Goal: Transaction & Acquisition: Purchase product/service

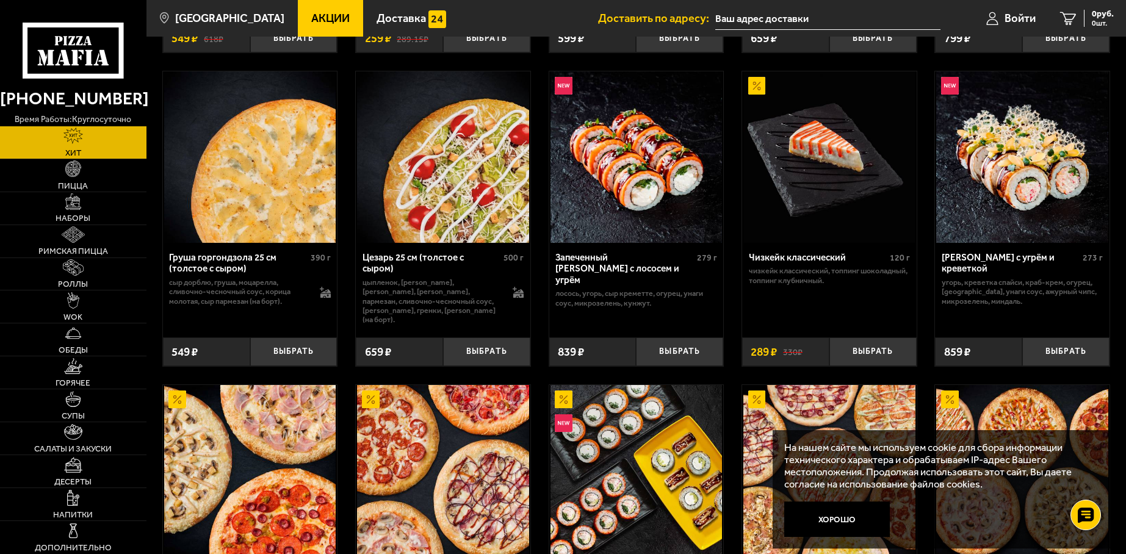
scroll to position [488, 0]
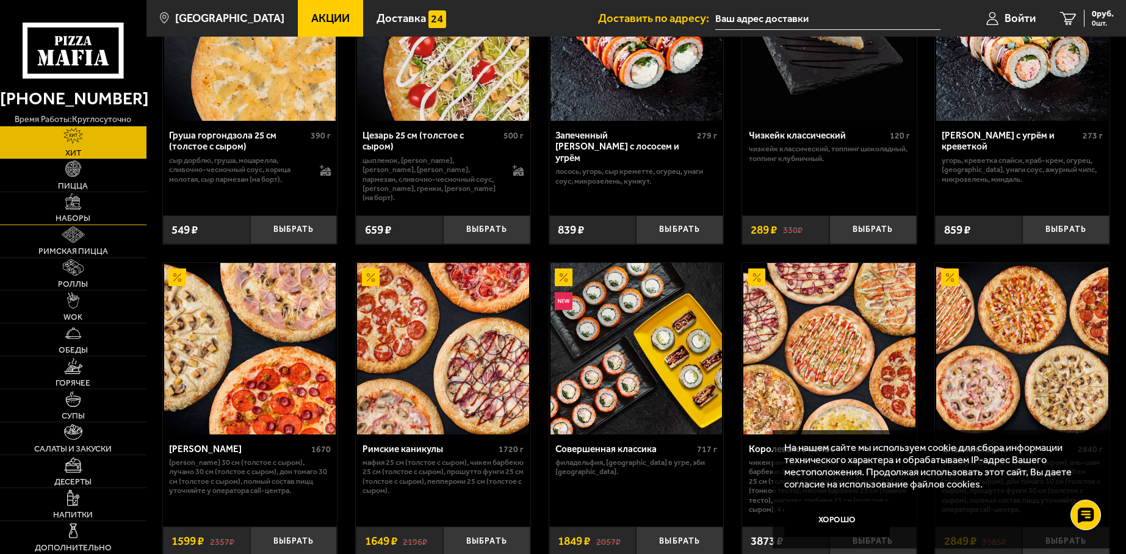
click at [76, 218] on span "Наборы" at bounding box center [73, 218] width 35 height 9
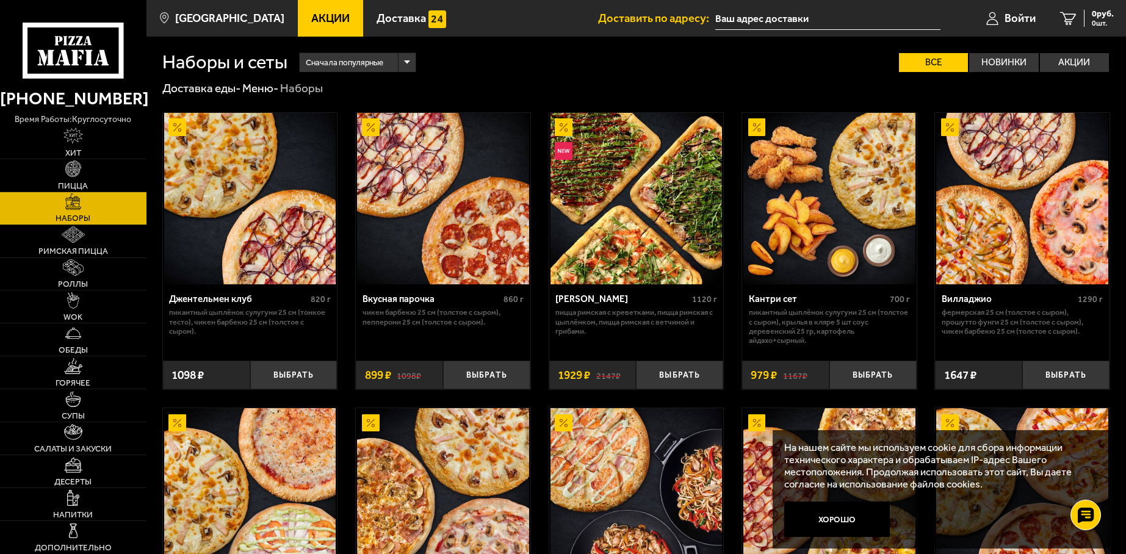
click at [682, 223] on img at bounding box center [636, 199] width 172 height 172
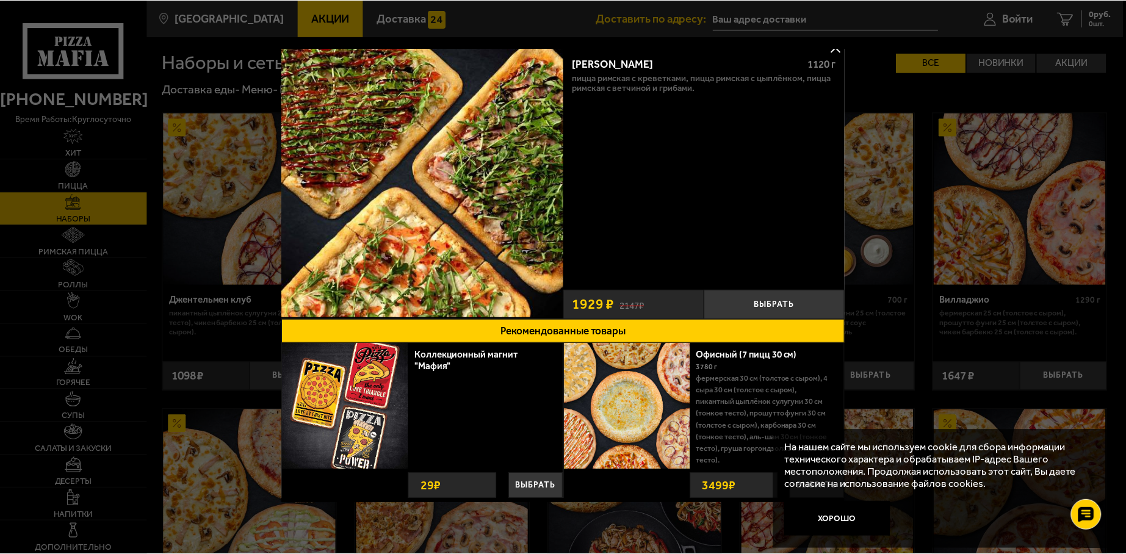
scroll to position [21, 0]
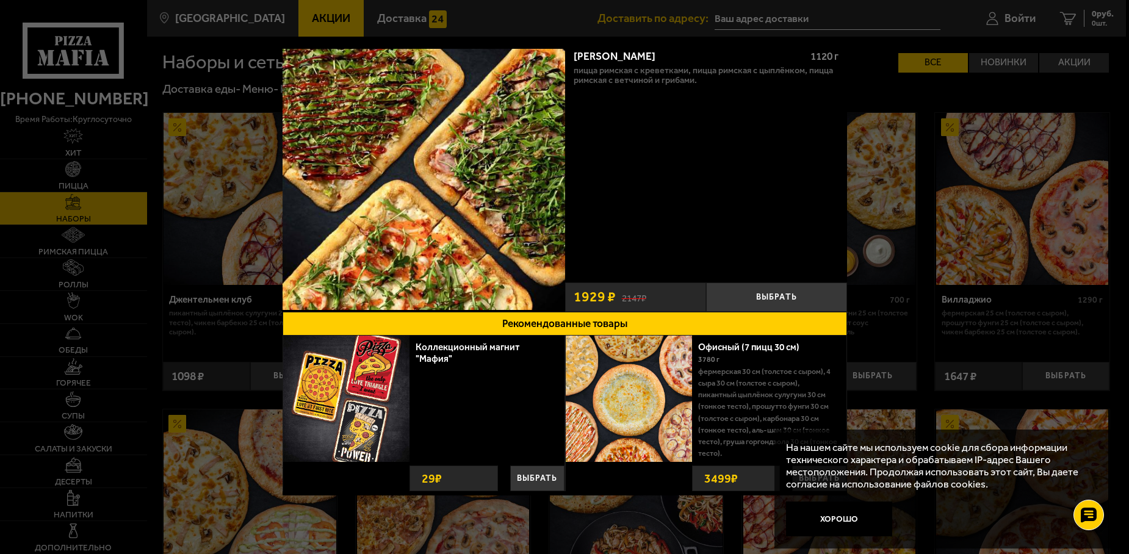
click at [206, 241] on div at bounding box center [564, 277] width 1129 height 554
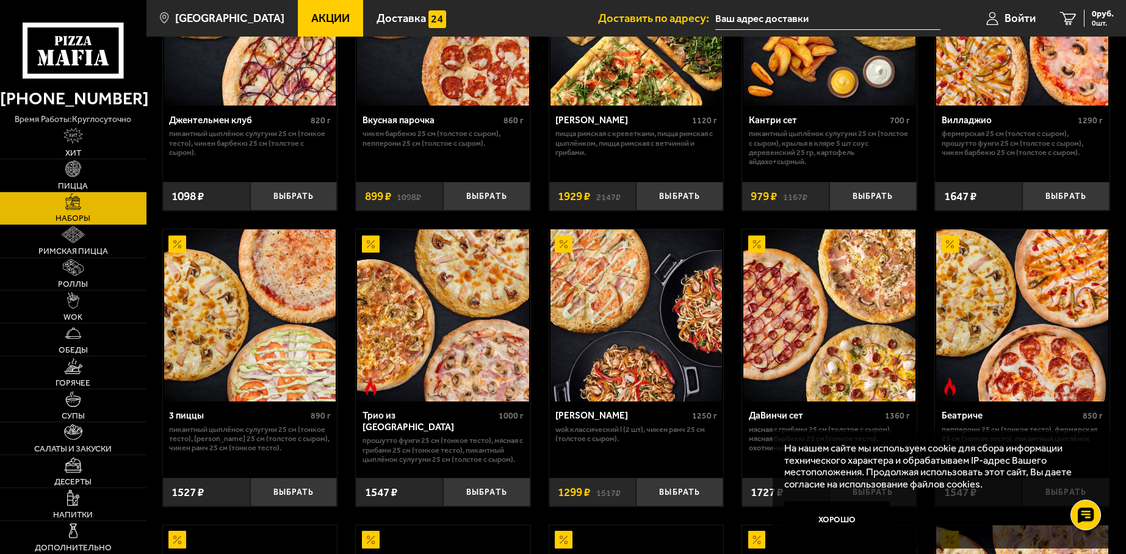
scroll to position [183, 0]
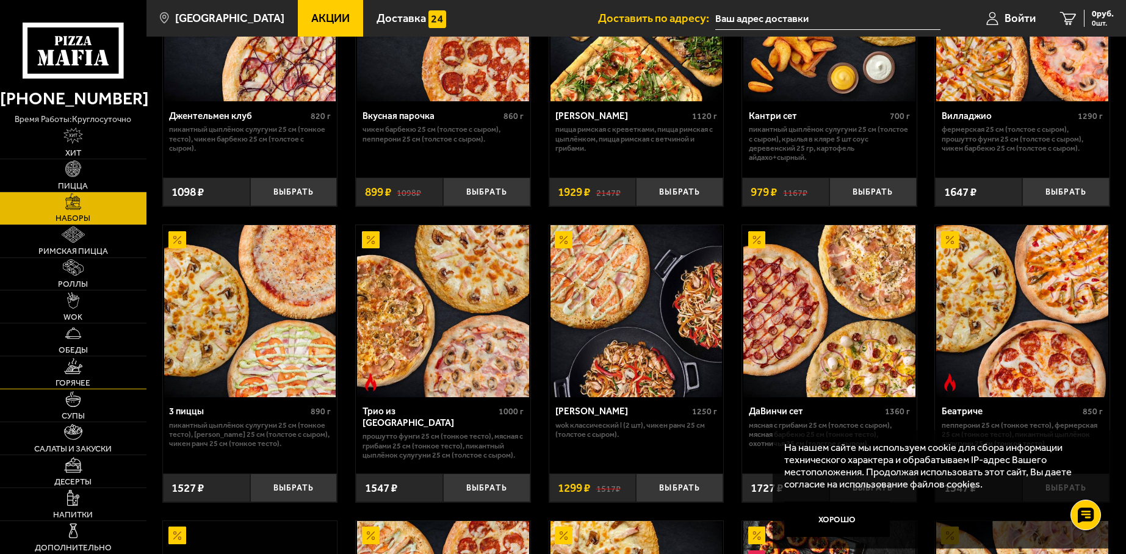
click at [66, 376] on link "Горячее" at bounding box center [73, 372] width 146 height 32
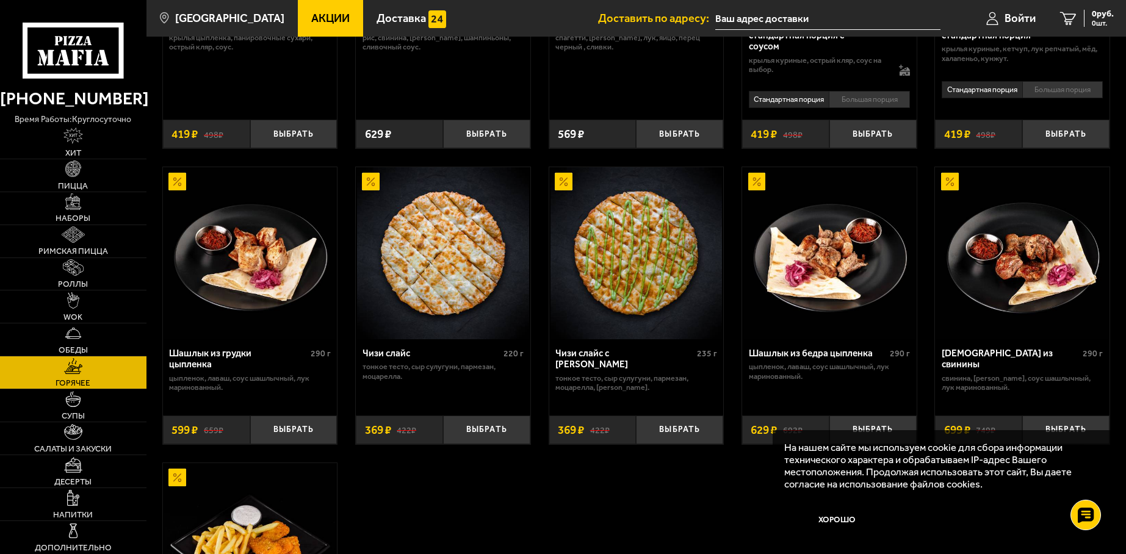
scroll to position [732, 0]
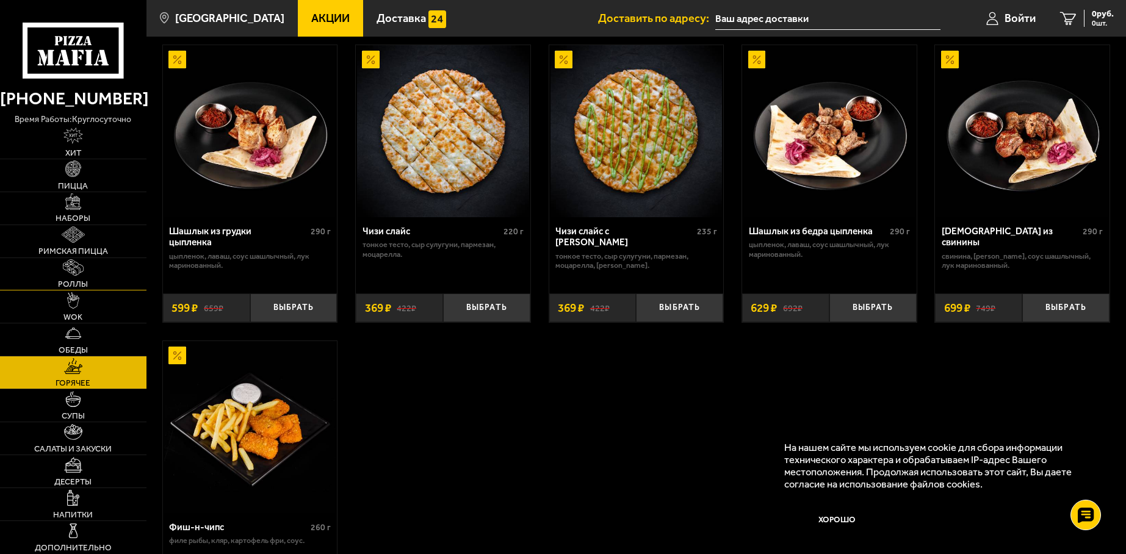
click at [72, 280] on span "Роллы" at bounding box center [73, 284] width 30 height 9
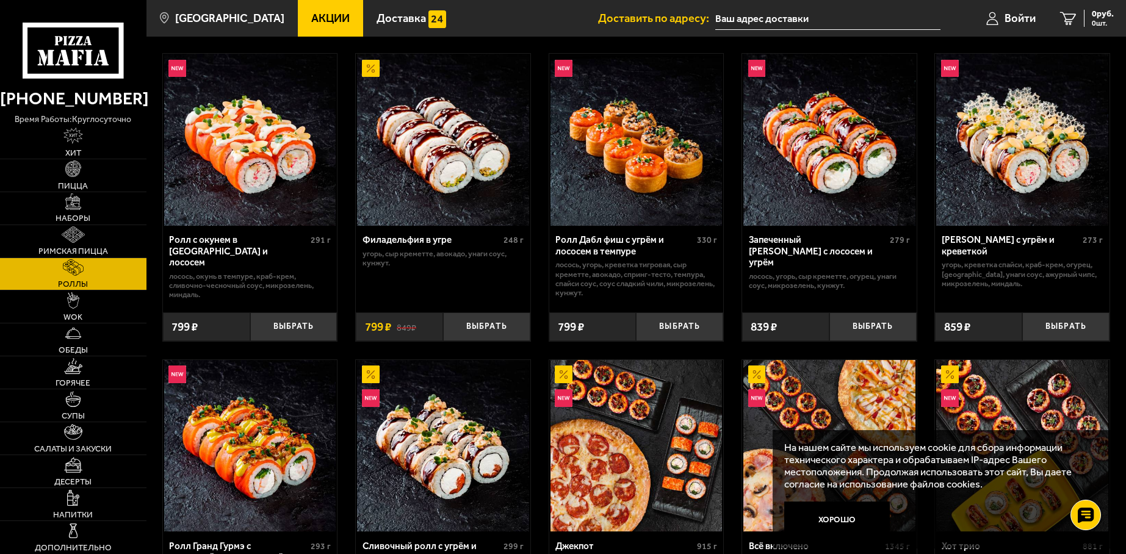
scroll to position [549, 0]
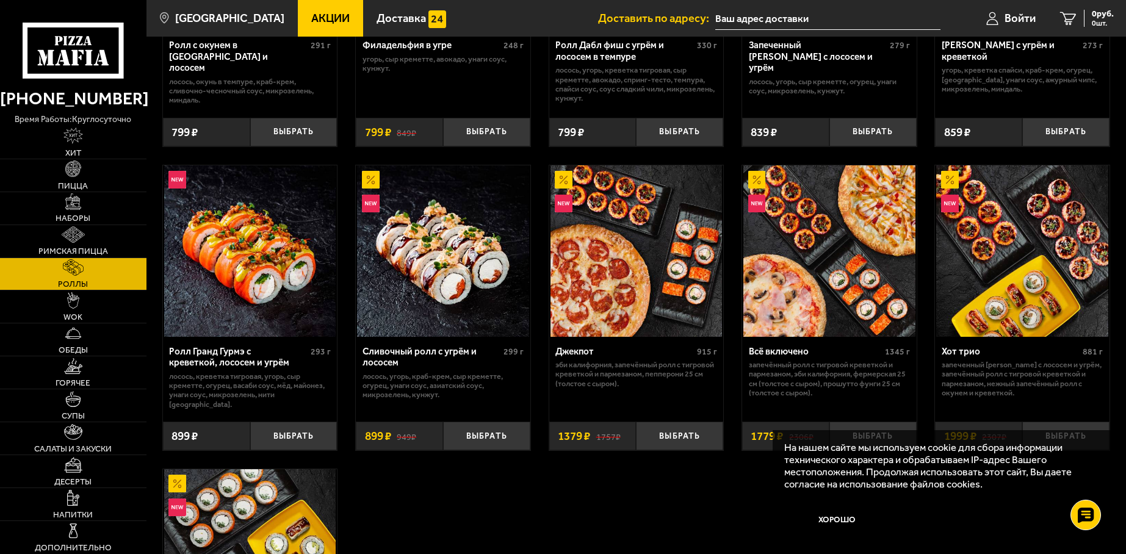
click at [775, 264] on img at bounding box center [829, 251] width 172 height 172
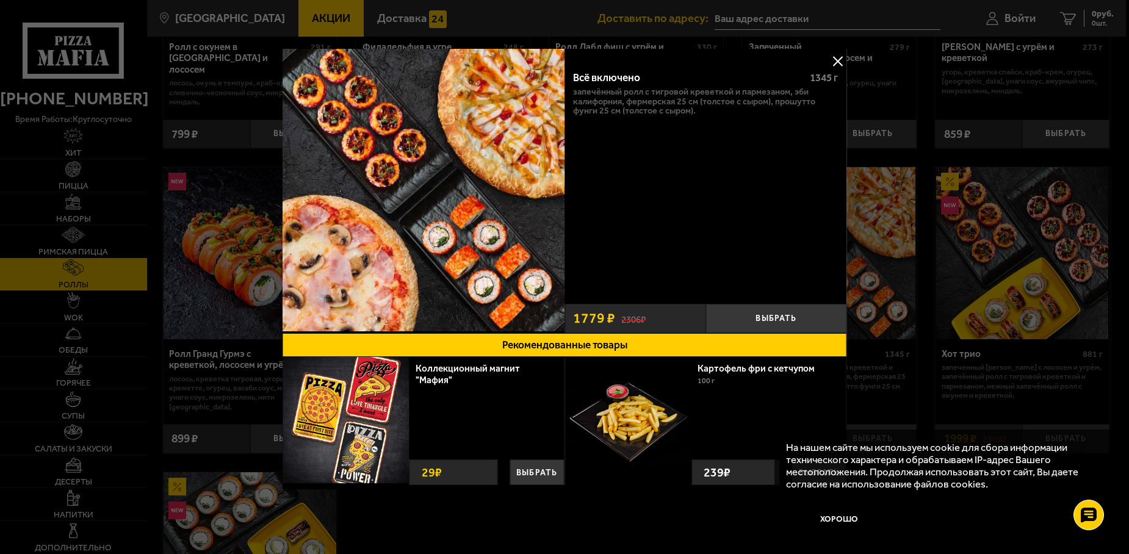
click at [842, 65] on button at bounding box center [837, 61] width 18 height 18
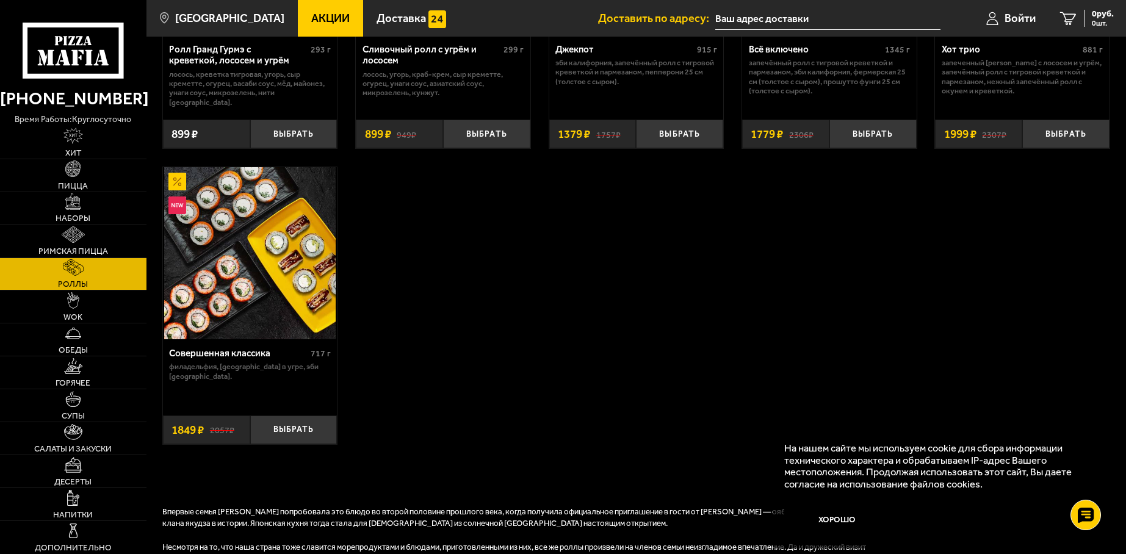
scroll to position [854, 0]
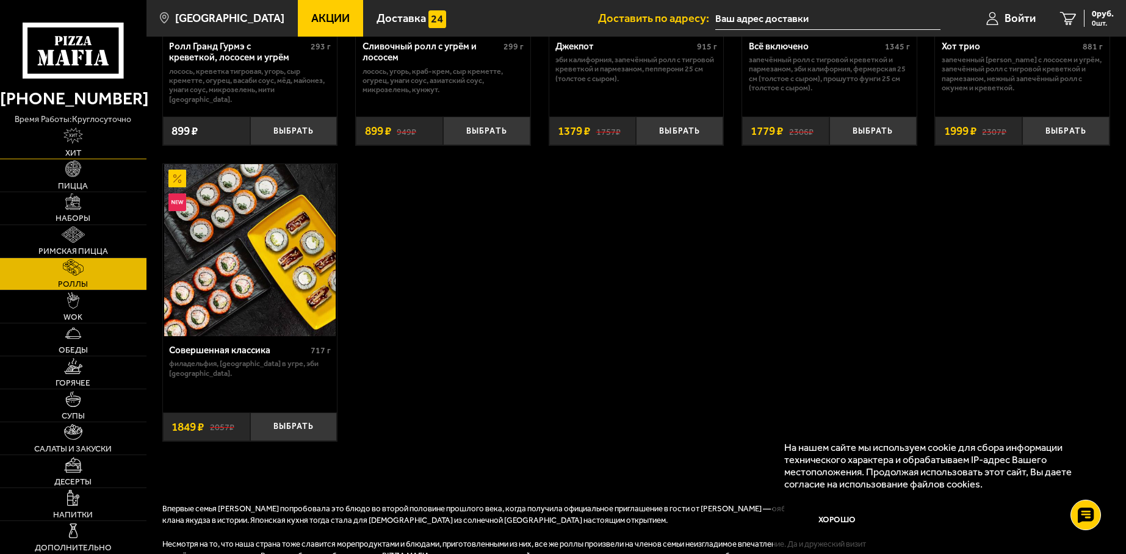
click at [85, 151] on link "Хит" at bounding box center [73, 142] width 146 height 32
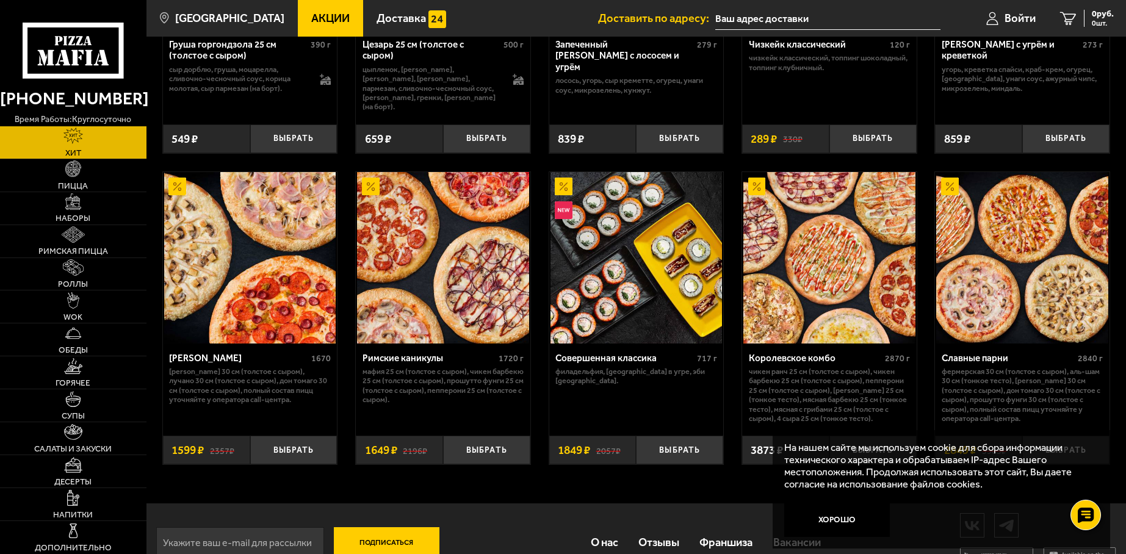
scroll to position [601, 0]
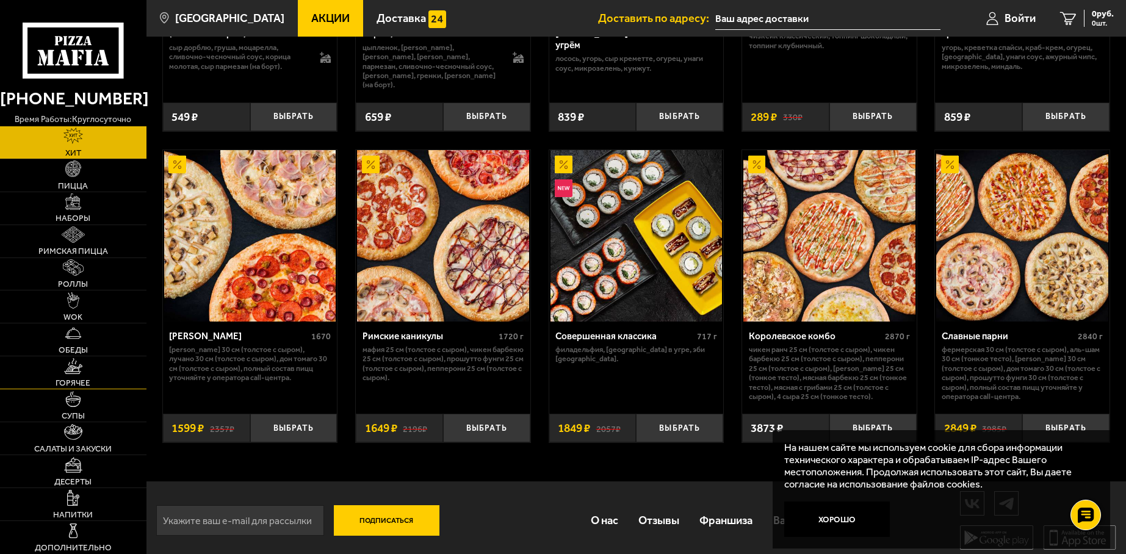
click at [77, 373] on img at bounding box center [73, 366] width 18 height 16
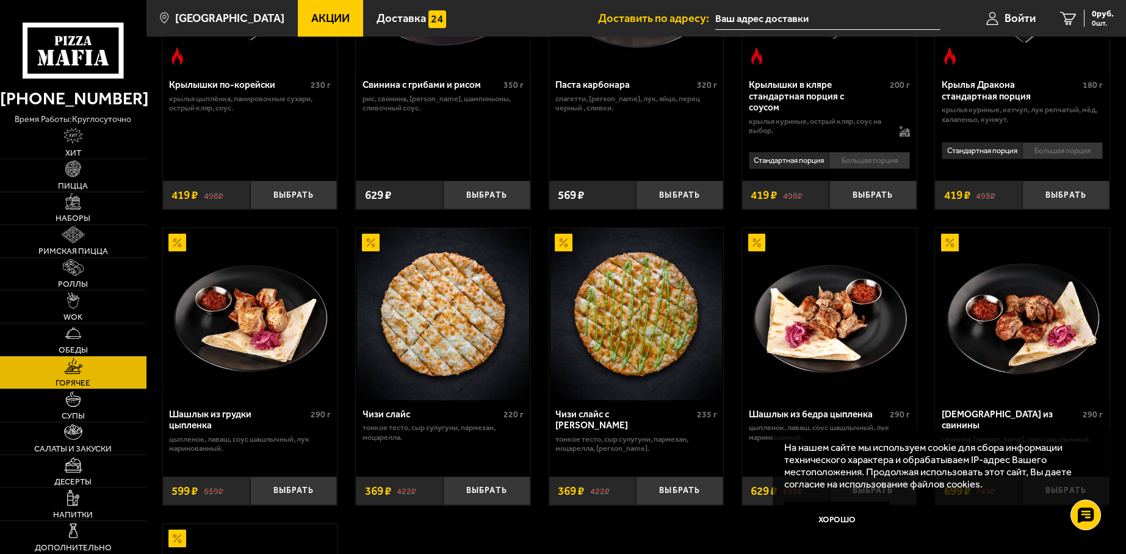
scroll to position [793, 0]
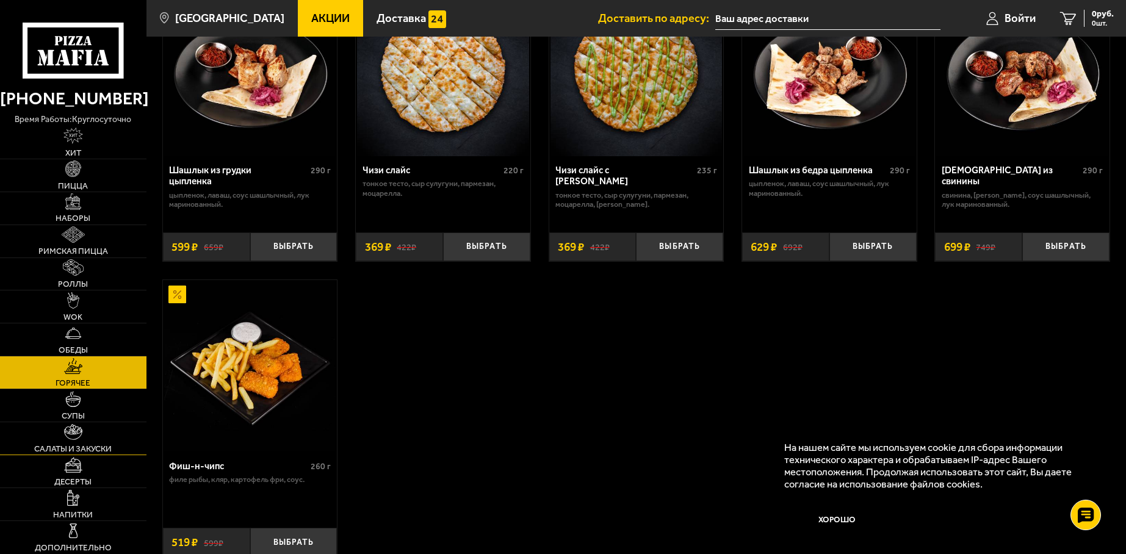
click at [88, 445] on span "Салаты и закуски" at bounding box center [72, 449] width 77 height 9
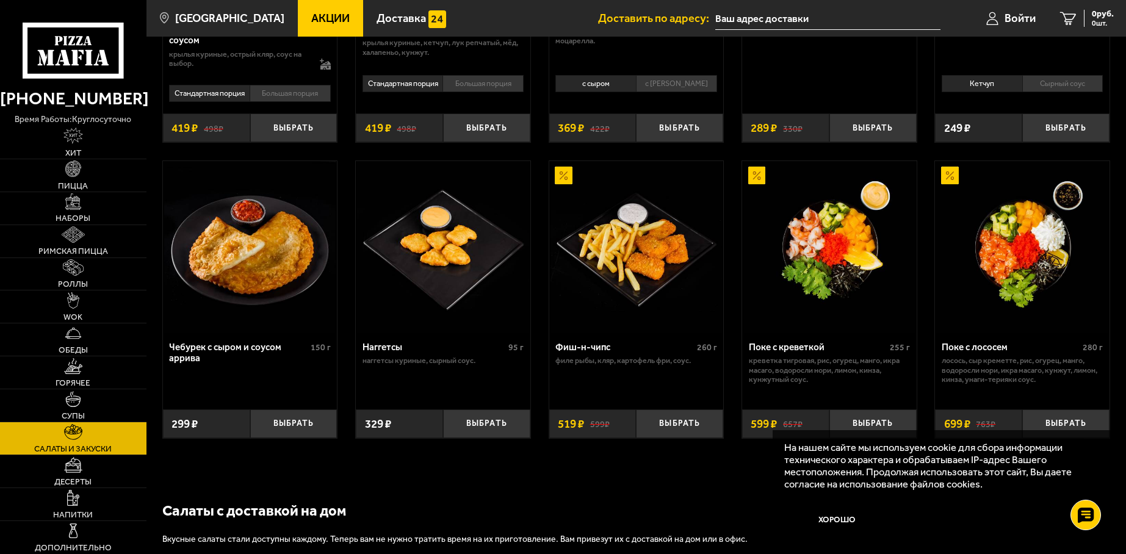
scroll to position [780, 0]
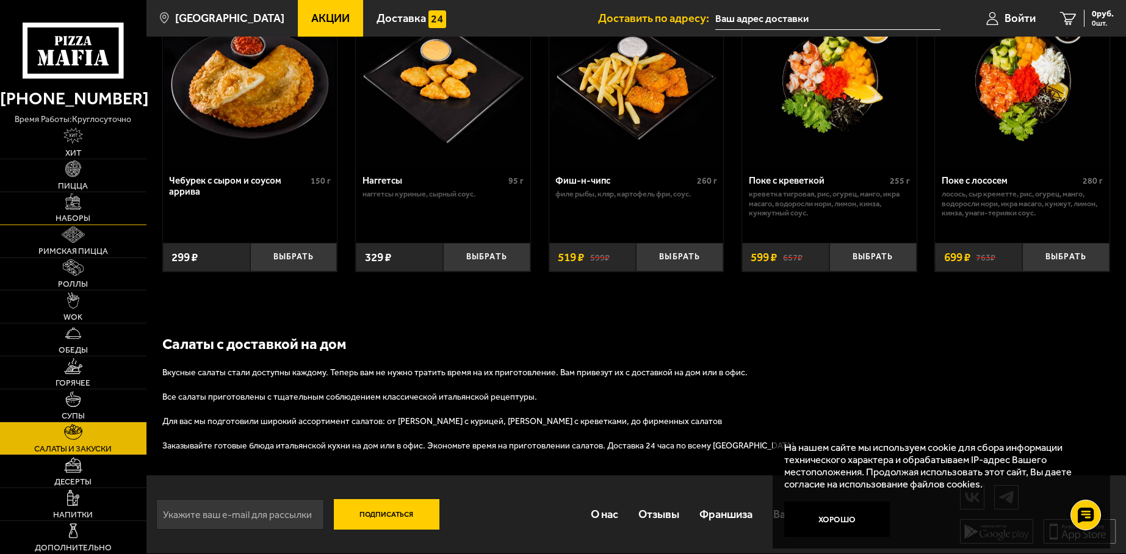
click at [68, 213] on link "Наборы" at bounding box center [73, 208] width 146 height 32
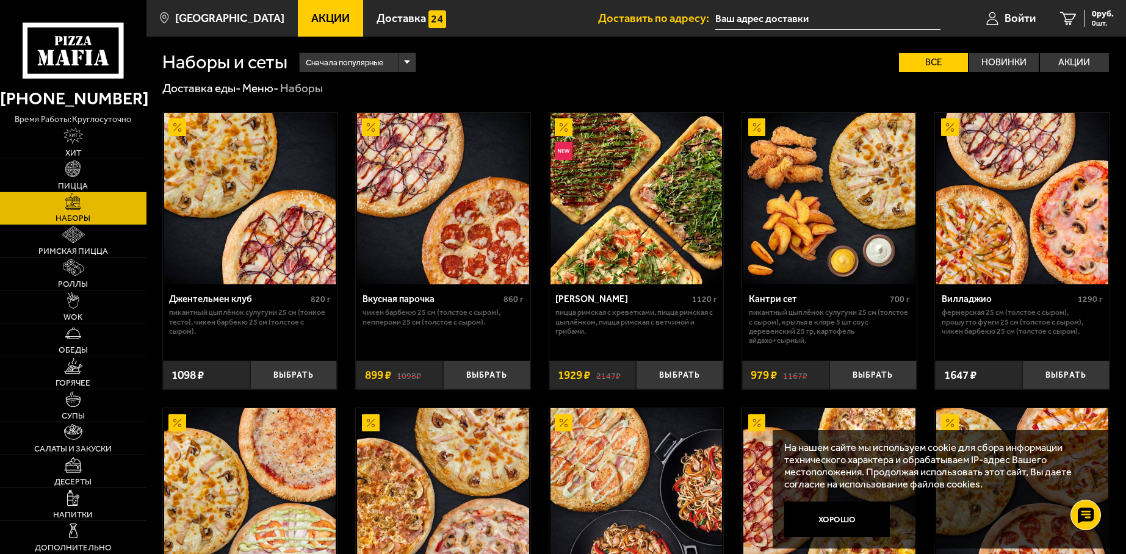
click at [805, 183] on img at bounding box center [829, 199] width 172 height 172
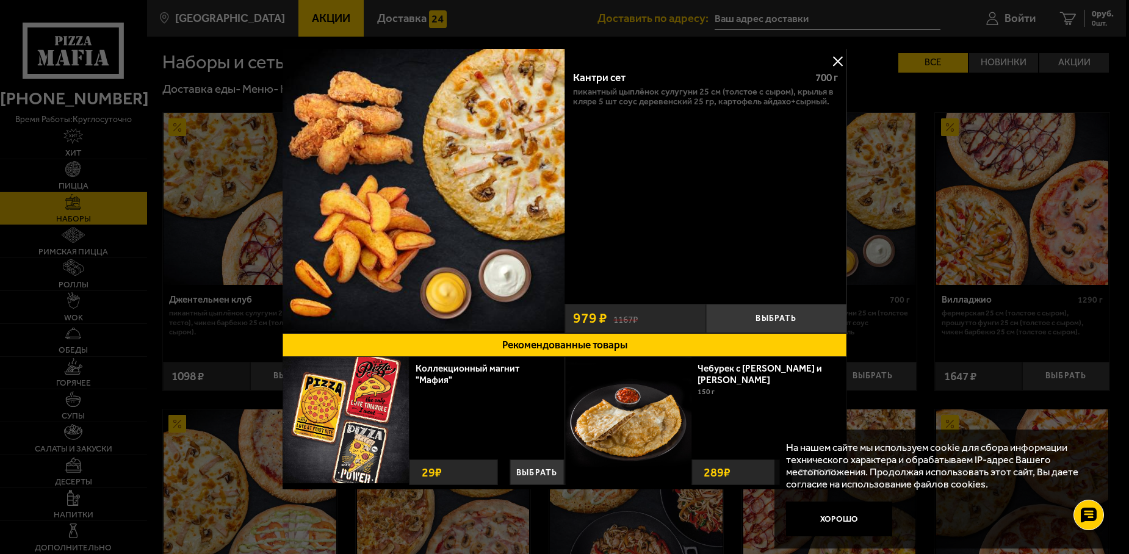
click at [836, 59] on button at bounding box center [837, 61] width 18 height 18
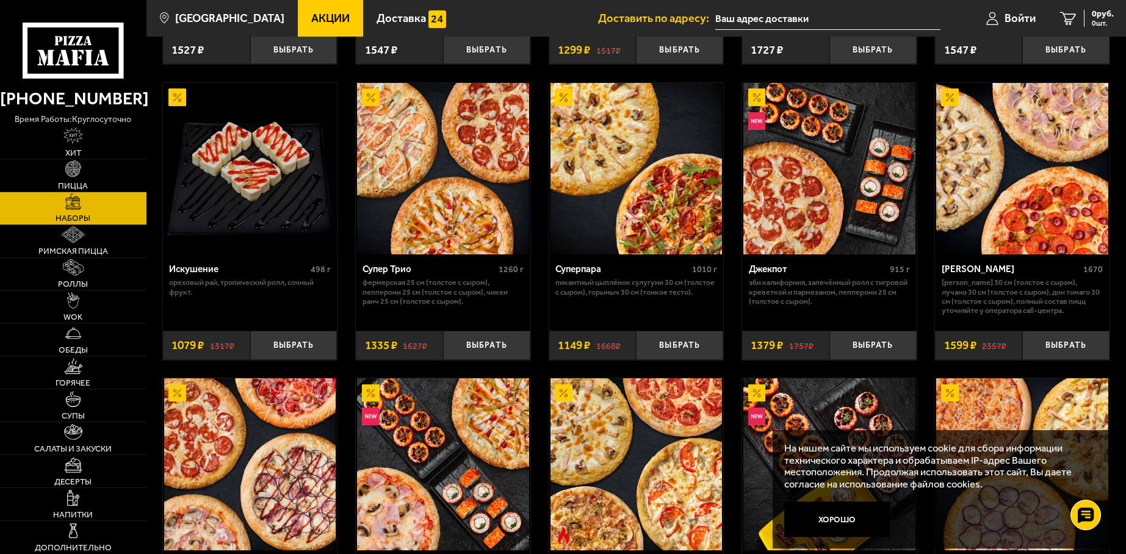
scroll to position [732, 0]
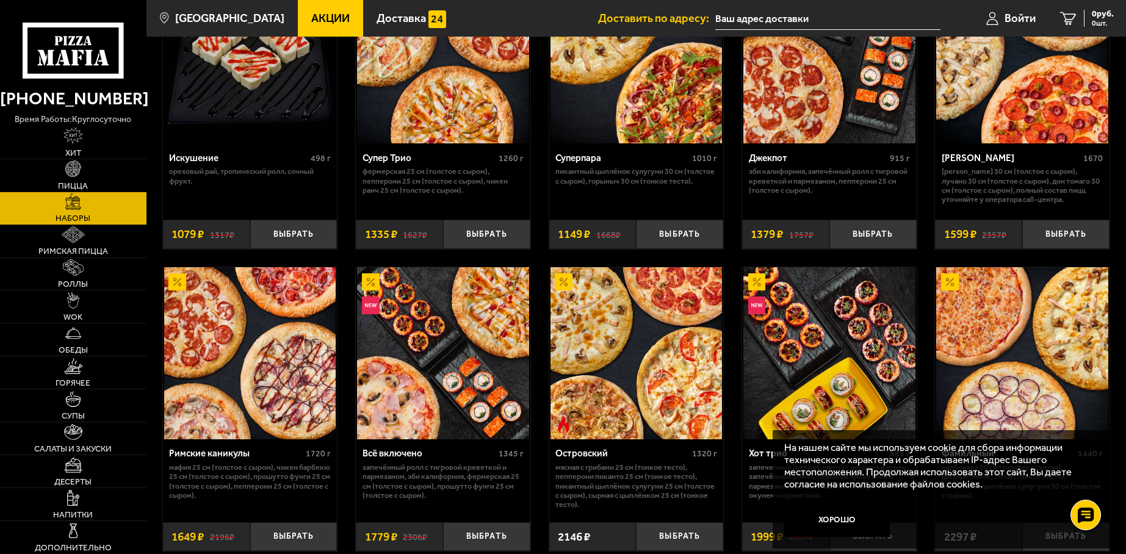
click at [434, 381] on img at bounding box center [443, 353] width 172 height 172
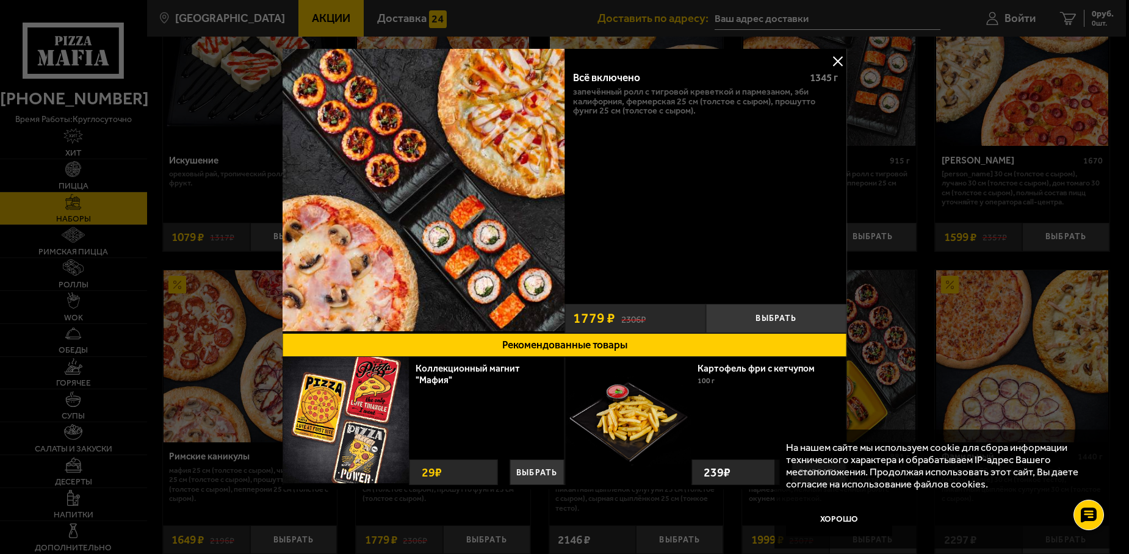
click at [833, 58] on button at bounding box center [837, 61] width 18 height 18
click at [833, 58] on img at bounding box center [829, 60] width 172 height 172
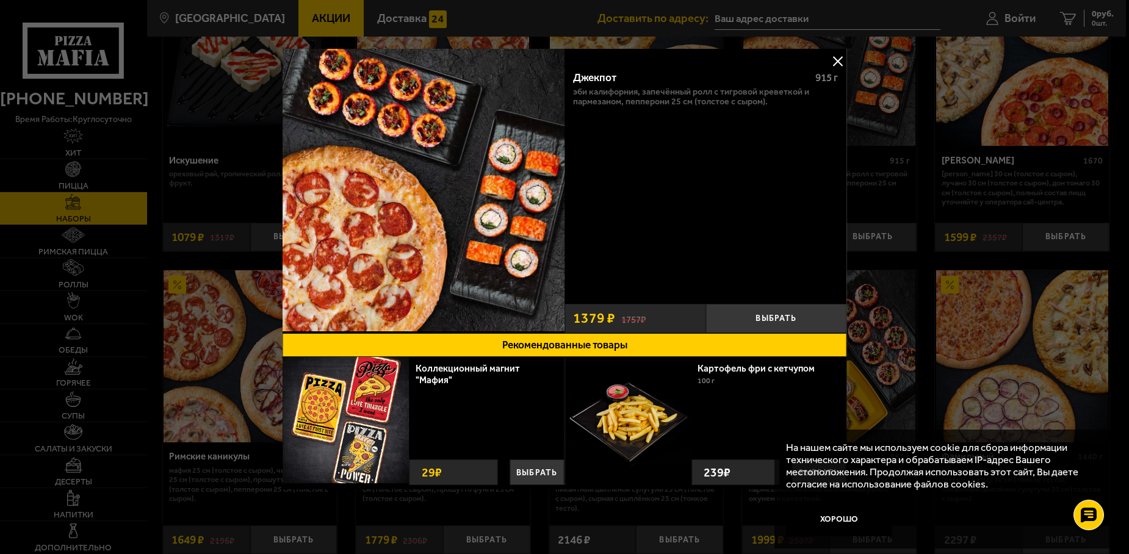
click at [839, 61] on button at bounding box center [837, 61] width 18 height 18
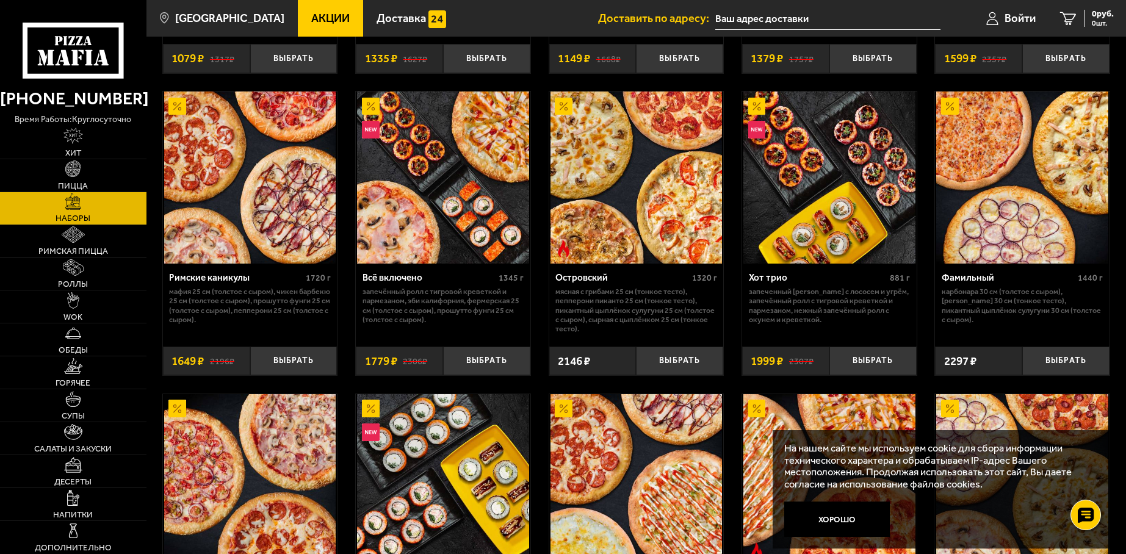
scroll to position [915, 0]
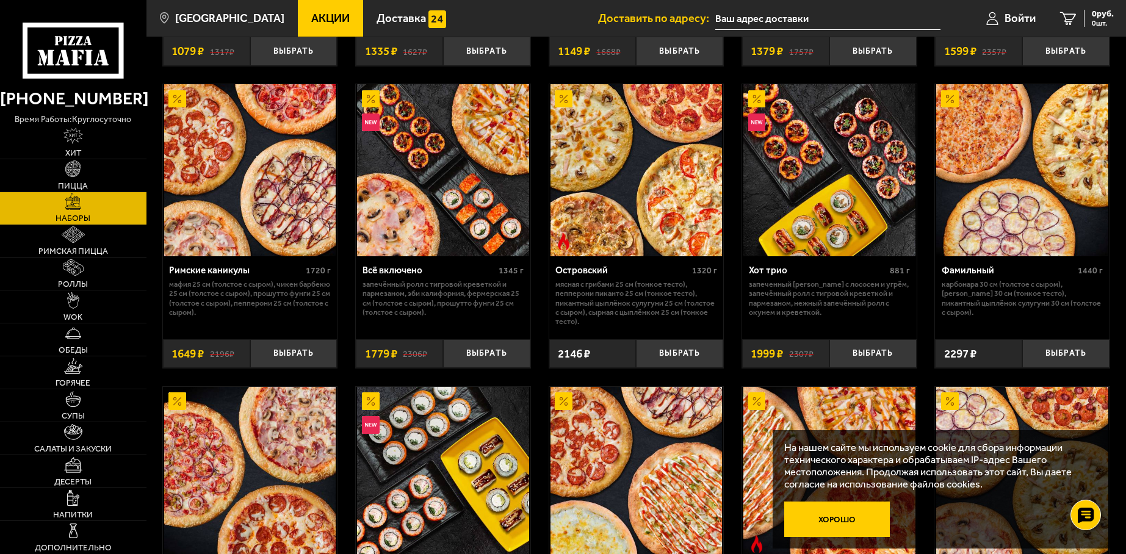
click at [844, 531] on button "Хорошо" at bounding box center [837, 518] width 106 height 35
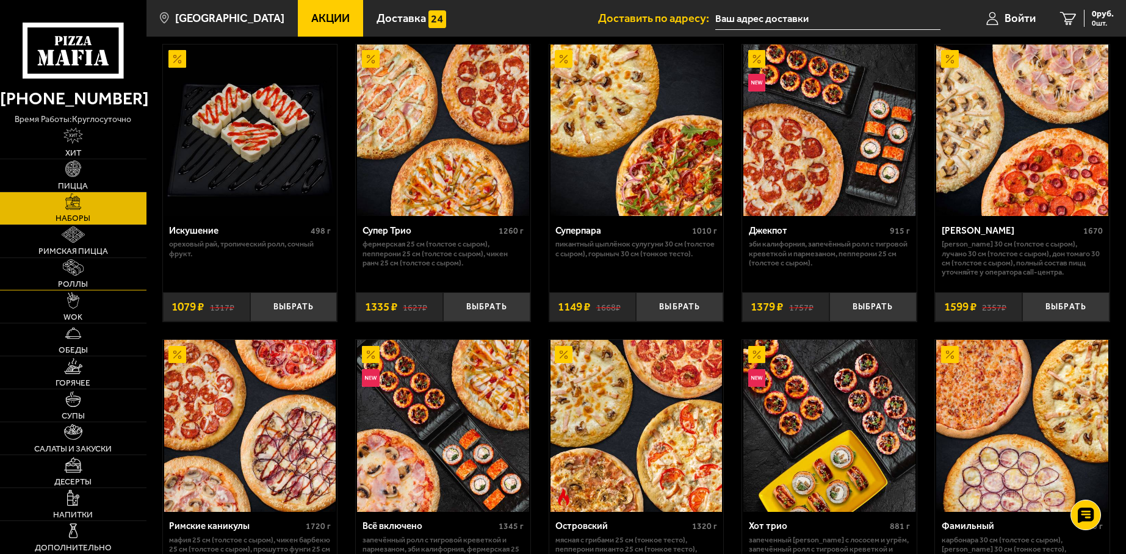
scroll to position [658, 0]
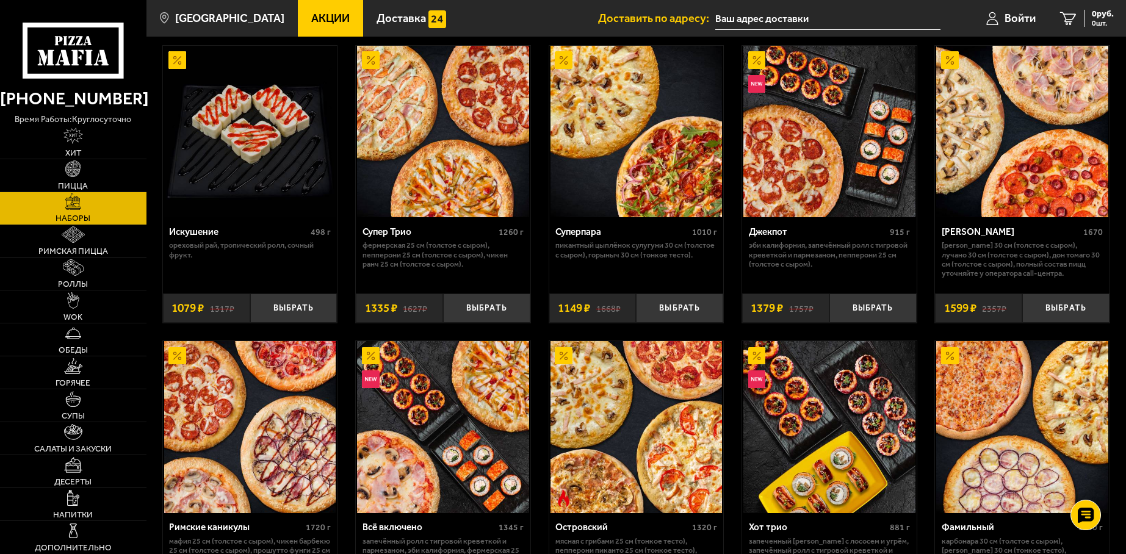
click at [439, 160] on img at bounding box center [443, 132] width 172 height 172
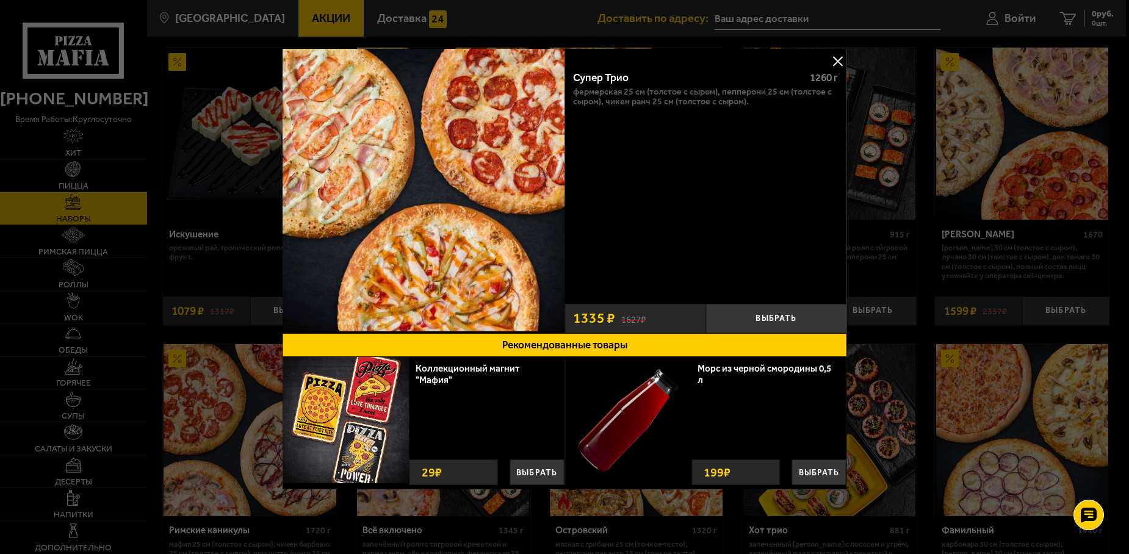
click at [835, 65] on button at bounding box center [837, 61] width 18 height 18
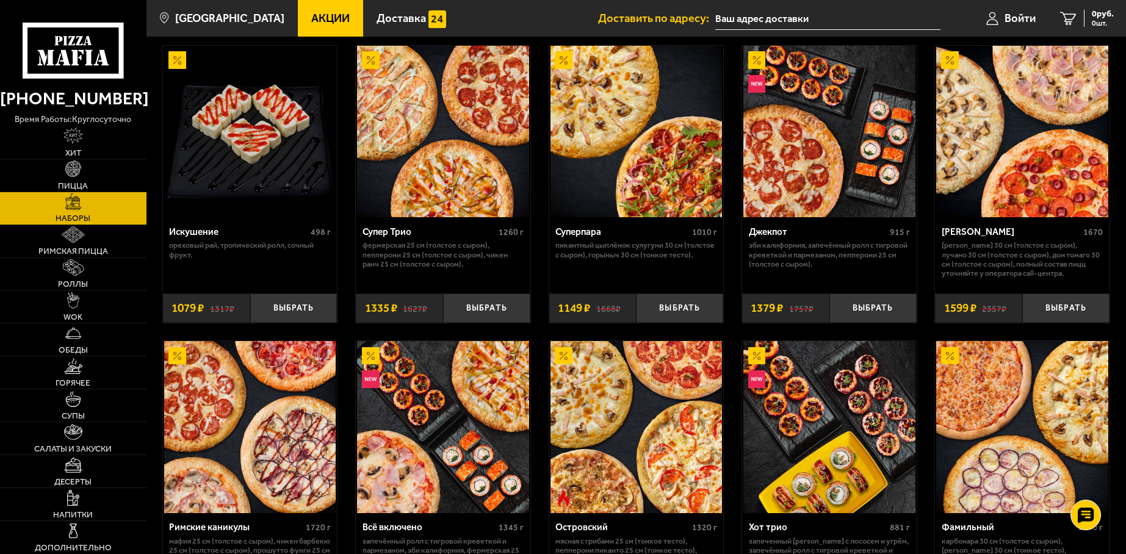
scroll to position [780, 0]
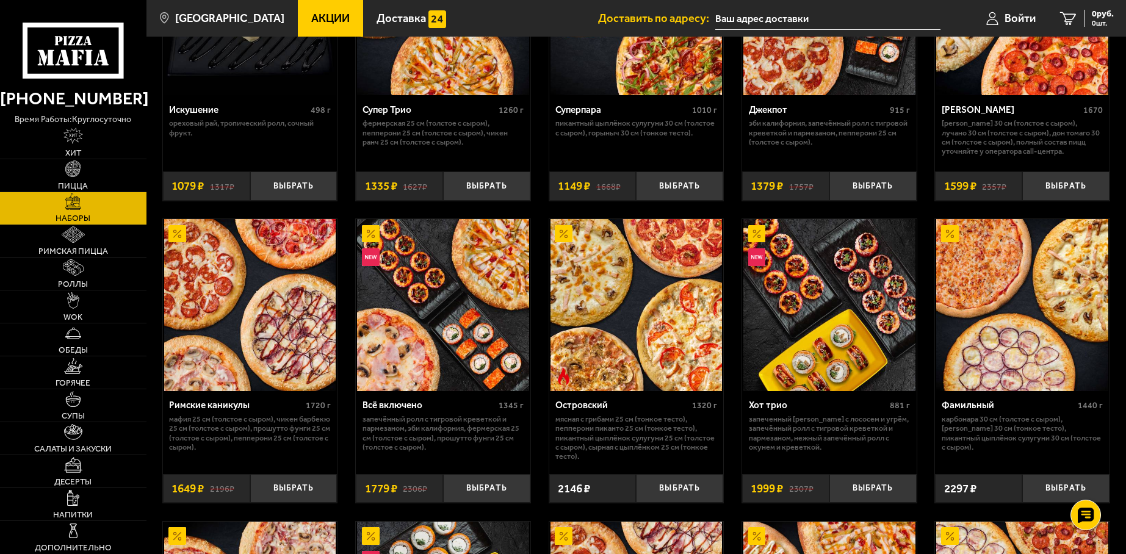
click at [200, 311] on img at bounding box center [250, 305] width 172 height 172
click at [261, 325] on img at bounding box center [250, 305] width 172 height 172
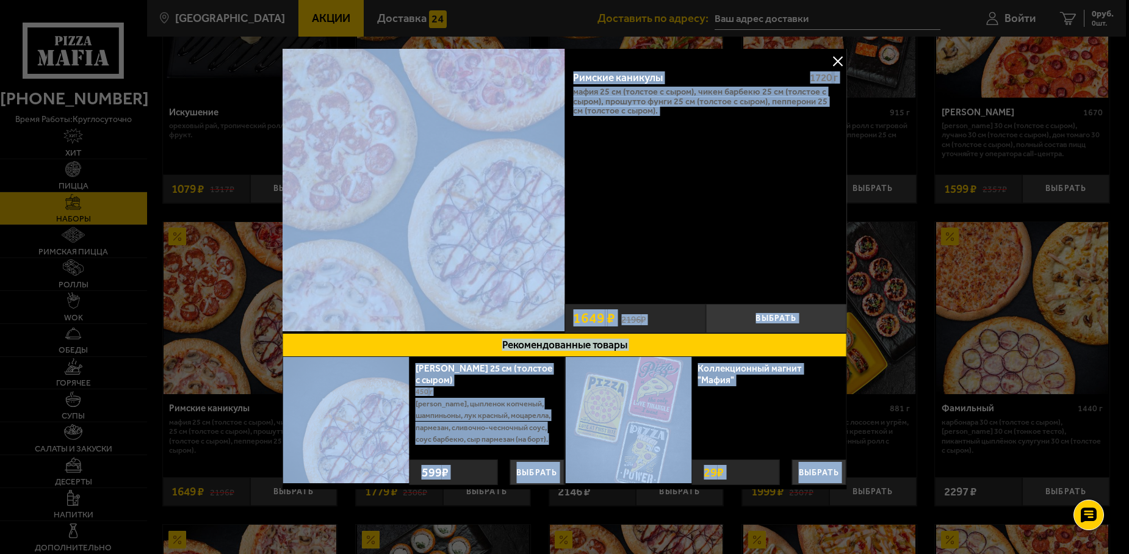
click at [846, 175] on div "Римские каникулы 1720 г Мафия 25 см (толстое с сыром), Чикен Барбекю 25 см (тол…" at bounding box center [705, 179] width 282 height 237
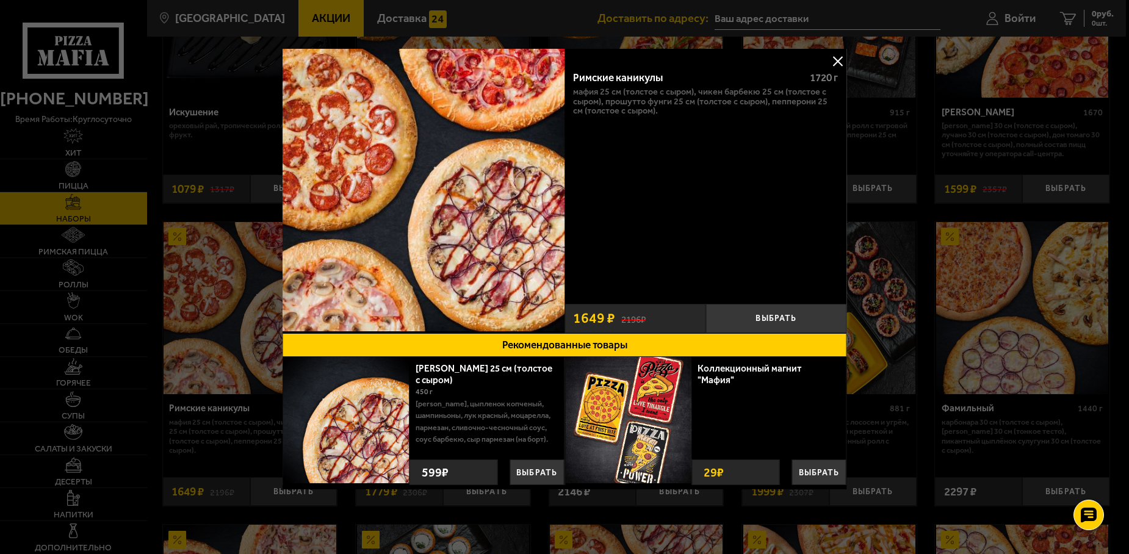
click at [834, 60] on button at bounding box center [837, 61] width 18 height 18
click at [834, 60] on img at bounding box center [829, 12] width 172 height 172
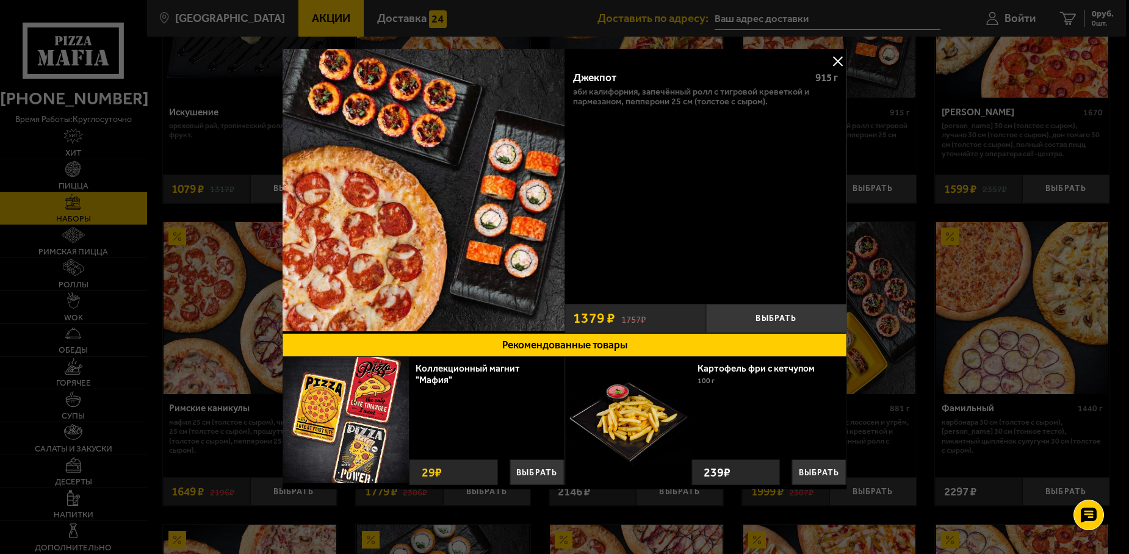
click at [839, 55] on button at bounding box center [837, 61] width 18 height 18
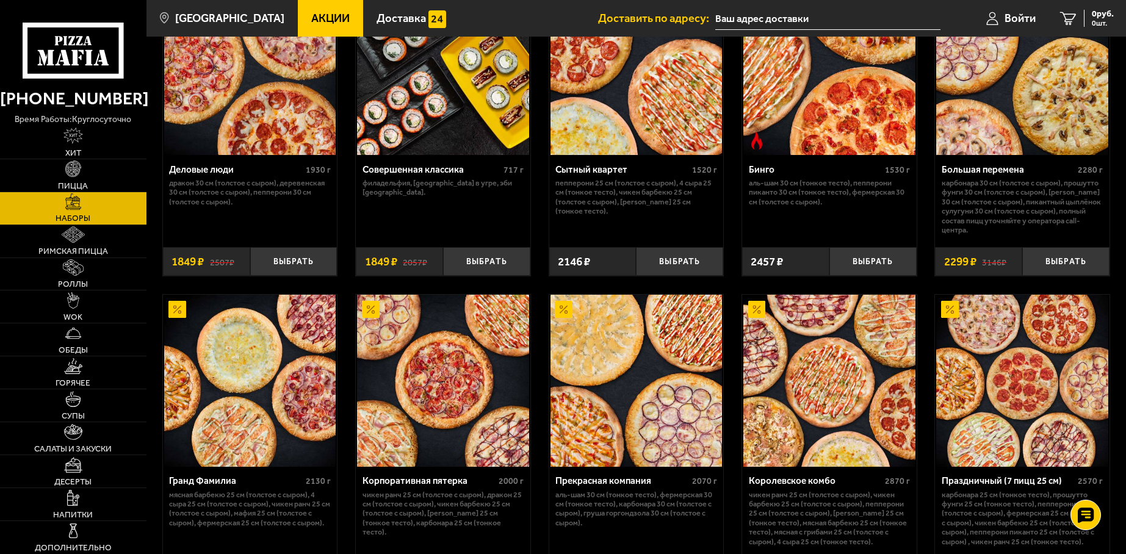
scroll to position [1146, 0]
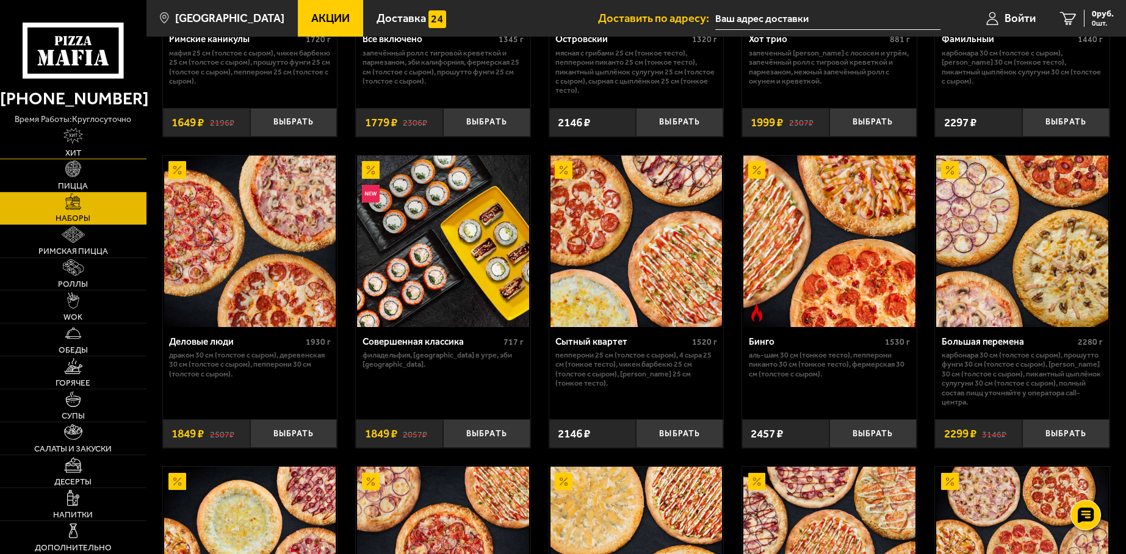
click at [78, 147] on link "Хит" at bounding box center [73, 142] width 146 height 32
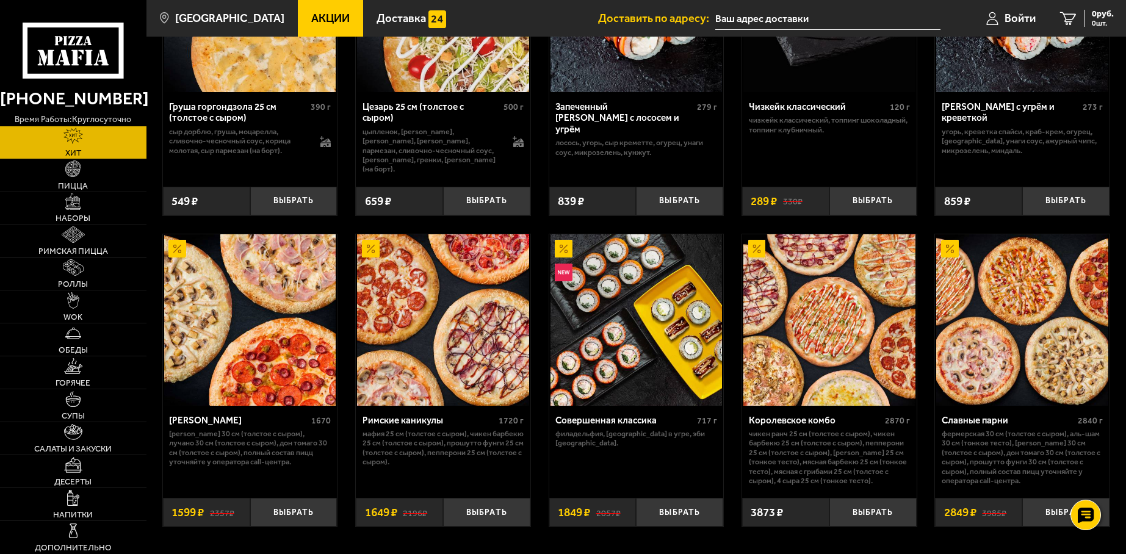
scroll to position [357, 0]
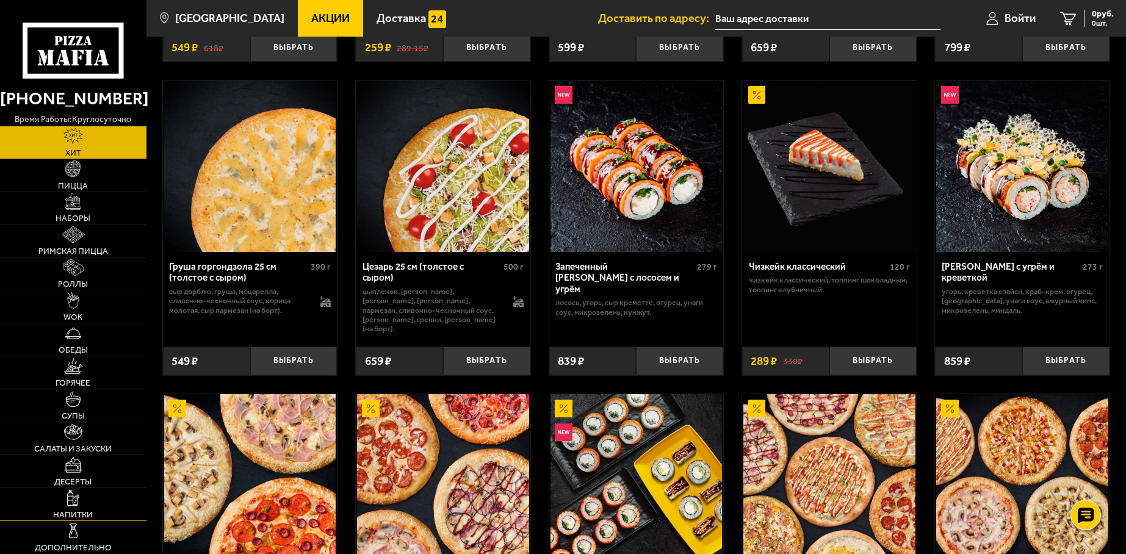
click at [80, 516] on span "Напитки" at bounding box center [73, 515] width 40 height 9
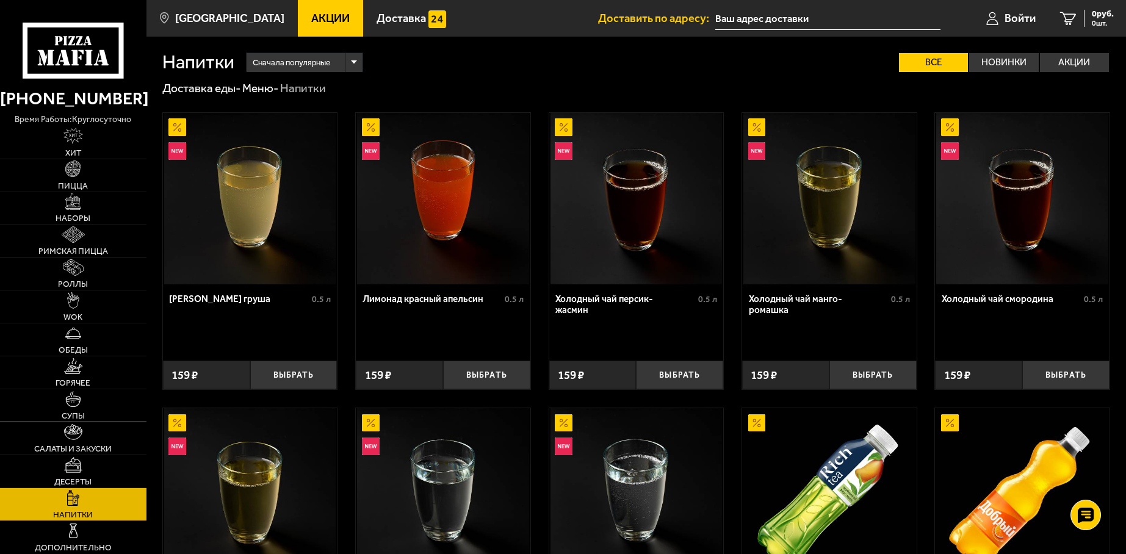
click at [75, 412] on span "Супы" at bounding box center [73, 416] width 23 height 9
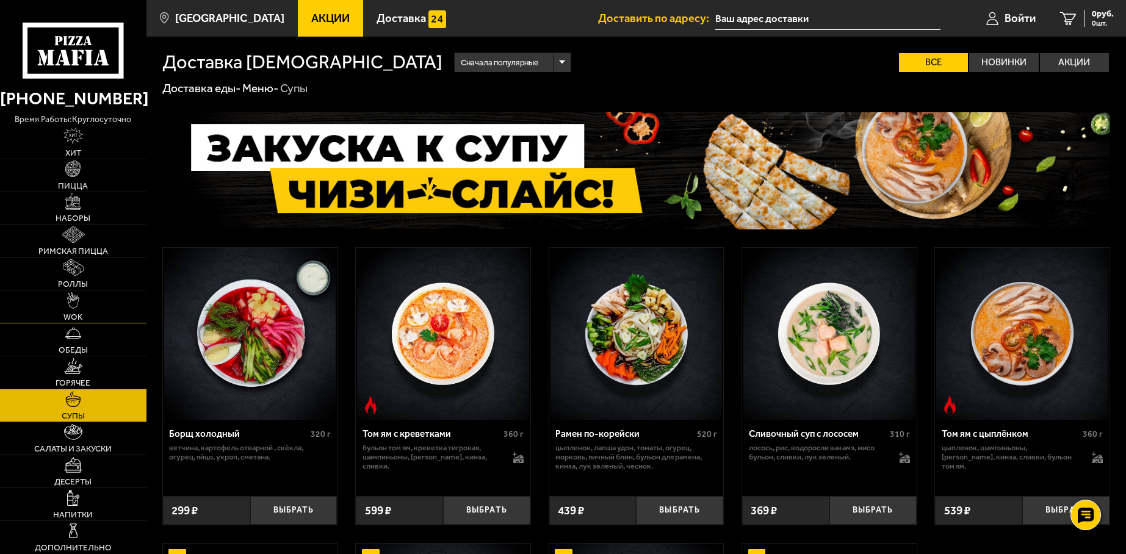
click at [70, 314] on span "WOK" at bounding box center [72, 317] width 19 height 9
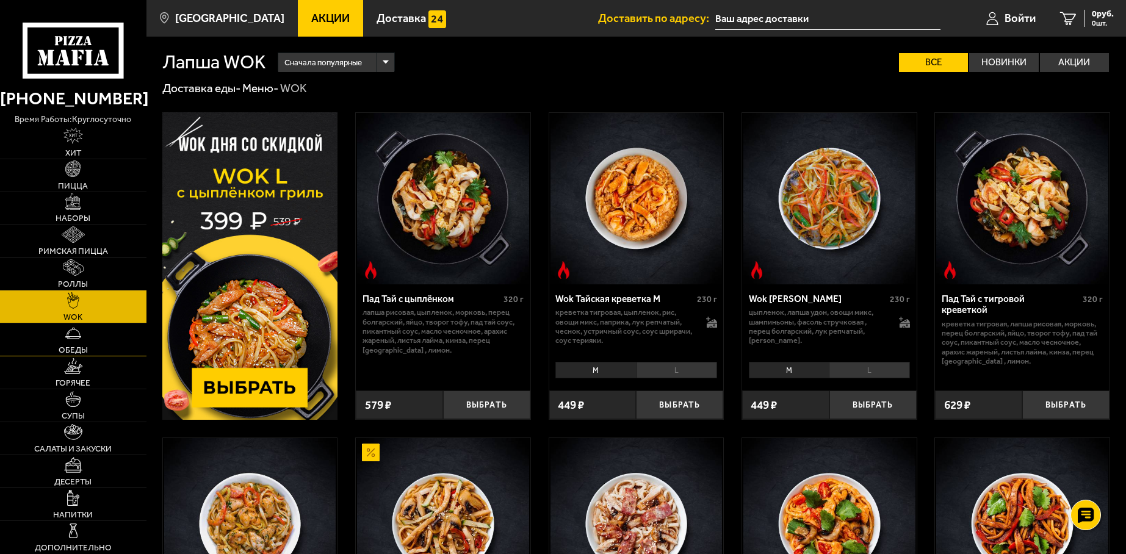
click at [81, 341] on img at bounding box center [73, 333] width 16 height 16
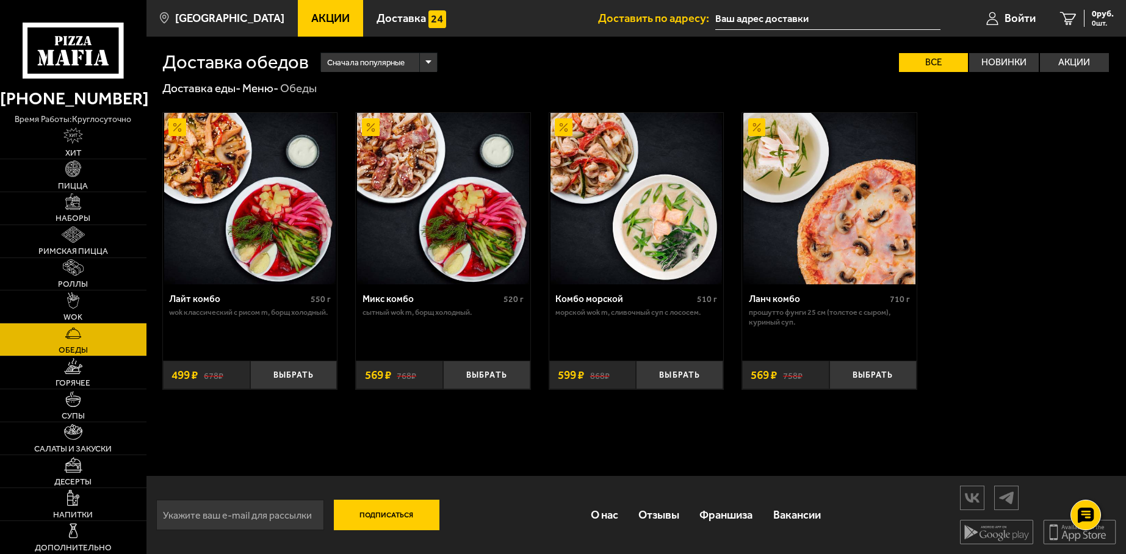
click at [311, 22] on span "Акции" at bounding box center [330, 18] width 38 height 11
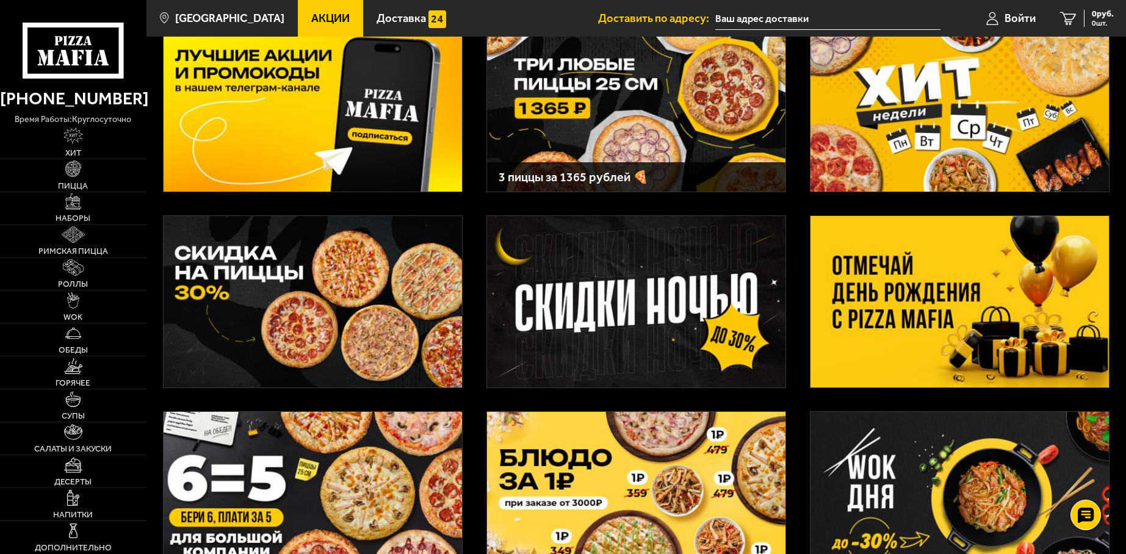
scroll to position [61, 0]
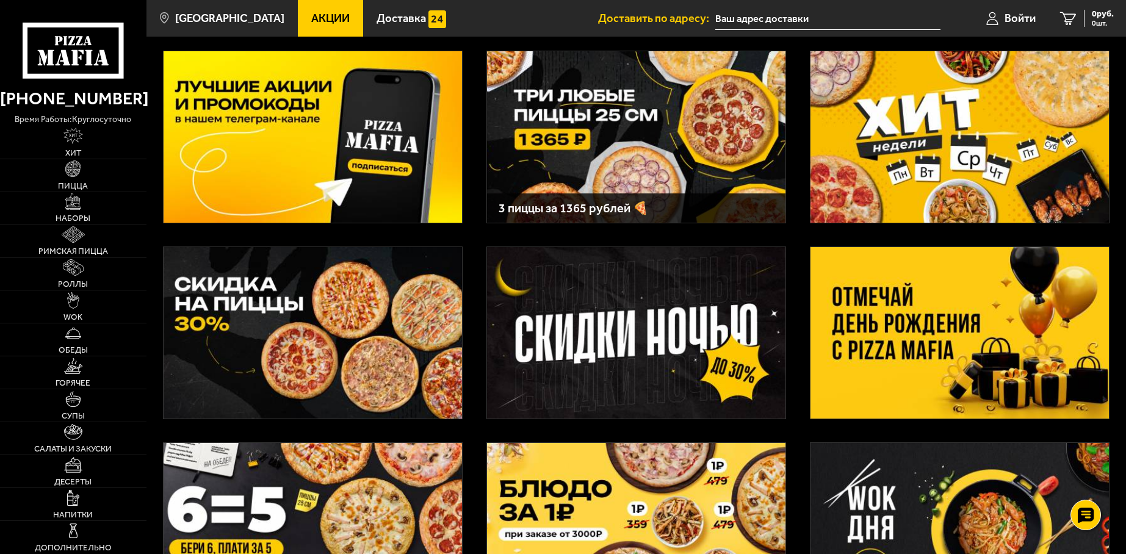
click at [878, 167] on img at bounding box center [959, 136] width 298 height 171
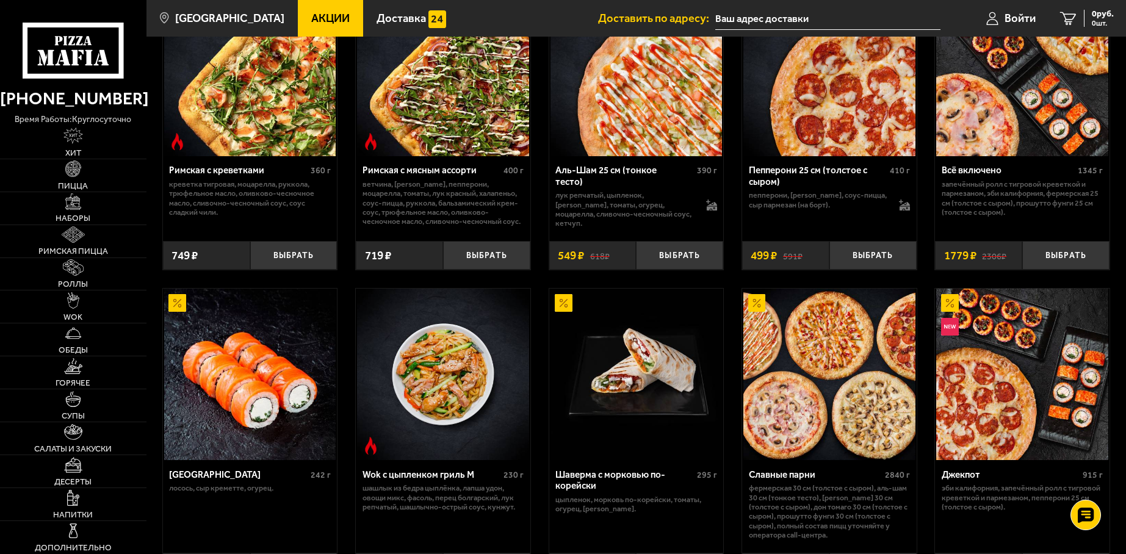
scroll to position [366, 0]
